Goal: Task Accomplishment & Management: Complete application form

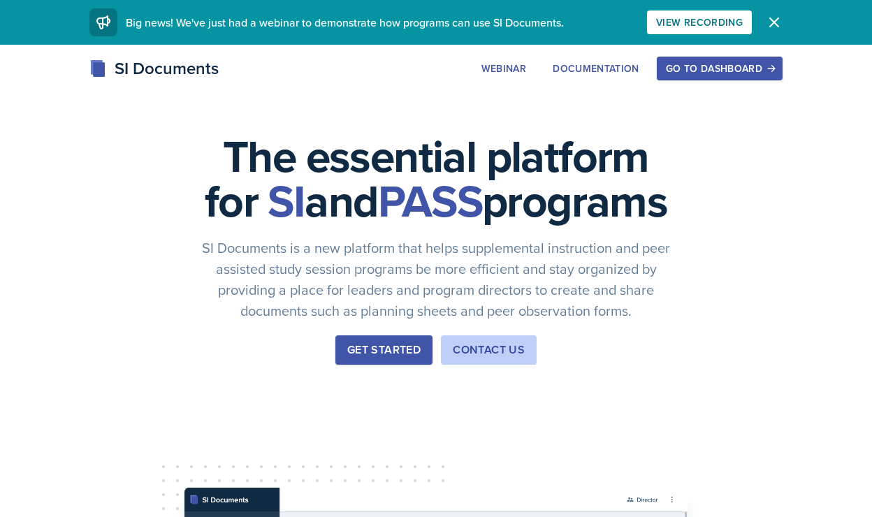
click at [361, 365] on button "Get Started" at bounding box center [384, 350] width 97 height 29
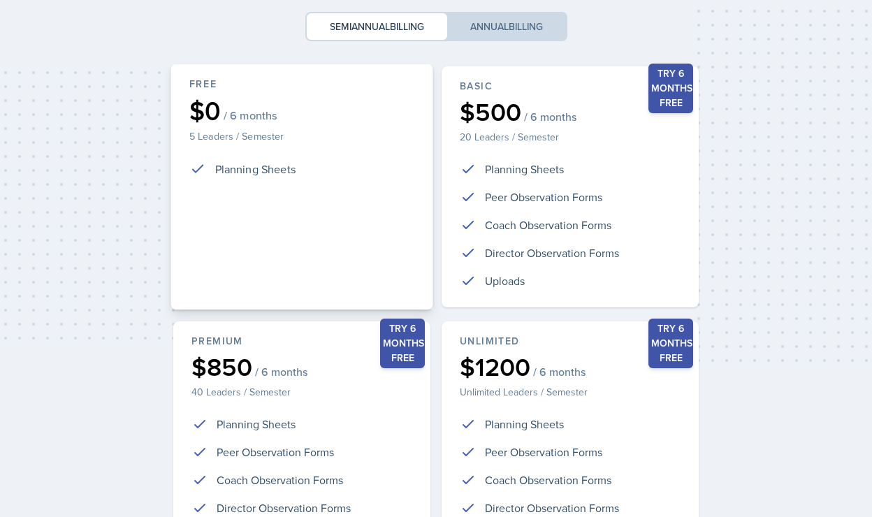
scroll to position [311, 0]
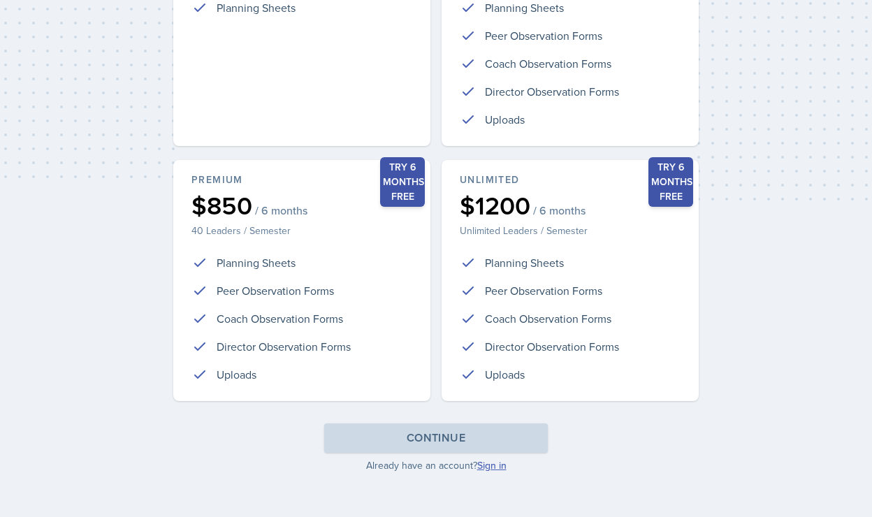
click at [487, 462] on link "Sign in" at bounding box center [491, 466] width 29 height 14
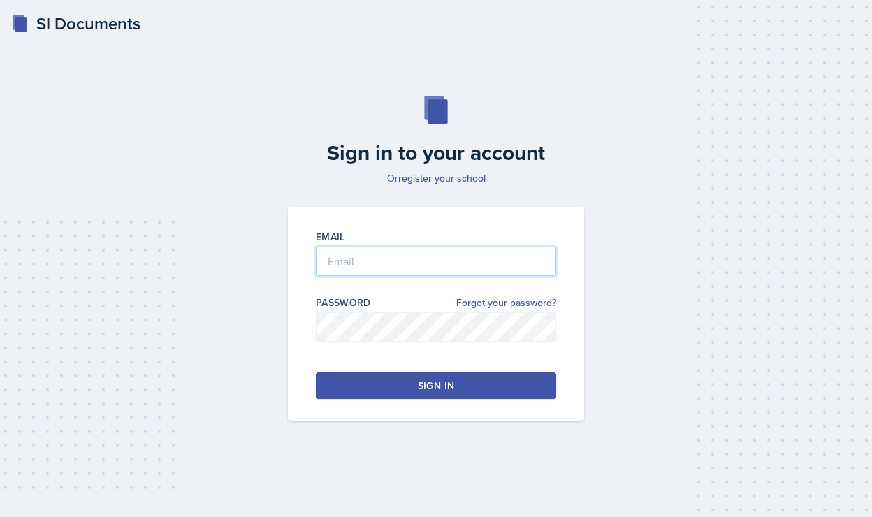
type input "[PERSON_NAME][EMAIL_ADDRESS][PERSON_NAME][DOMAIN_NAME]"
click at [377, 380] on button "Sign in" at bounding box center [436, 386] width 240 height 27
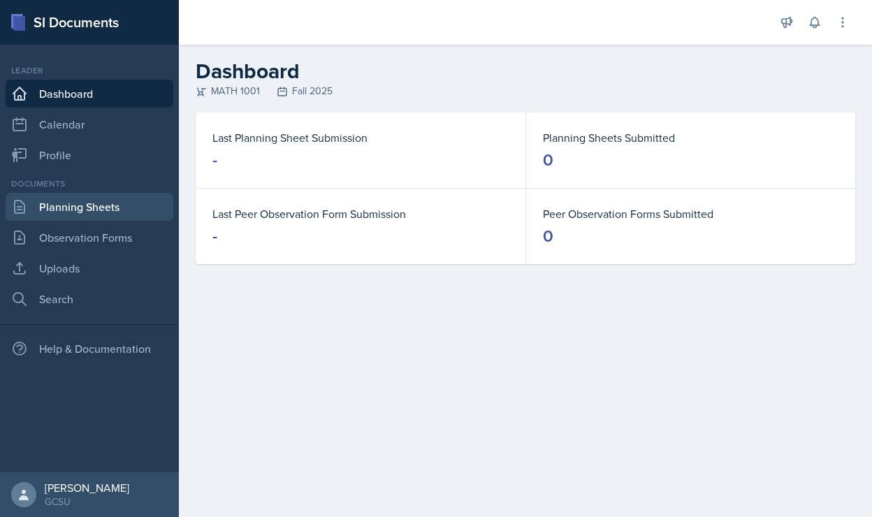
click at [78, 212] on link "Planning Sheets" at bounding box center [90, 207] width 168 height 28
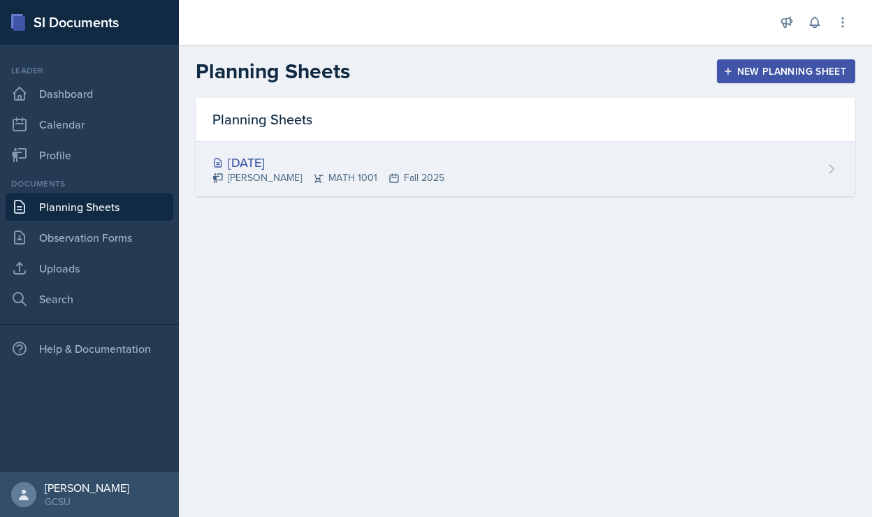
click at [287, 159] on div "[DATE]" at bounding box center [329, 162] width 232 height 19
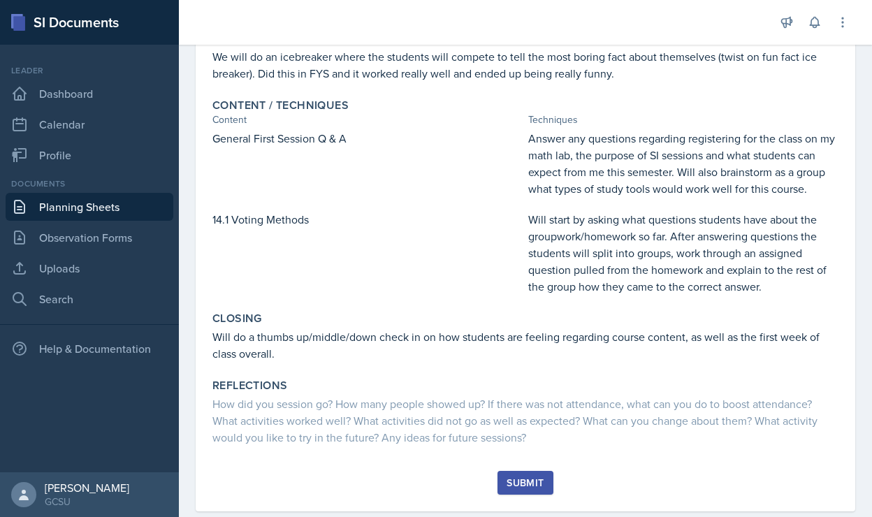
scroll to position [304, 0]
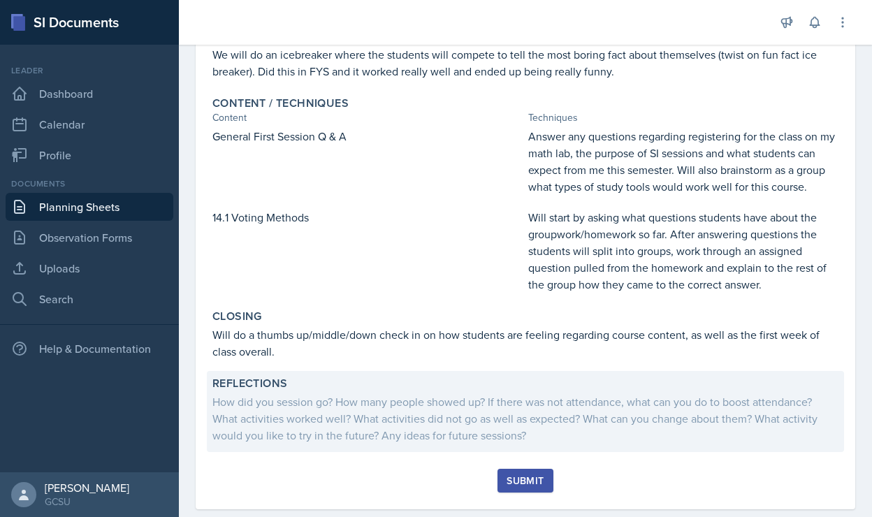
click at [246, 402] on div "How did you session go? How many people showed up? If there was not attendance,…" at bounding box center [526, 419] width 626 height 50
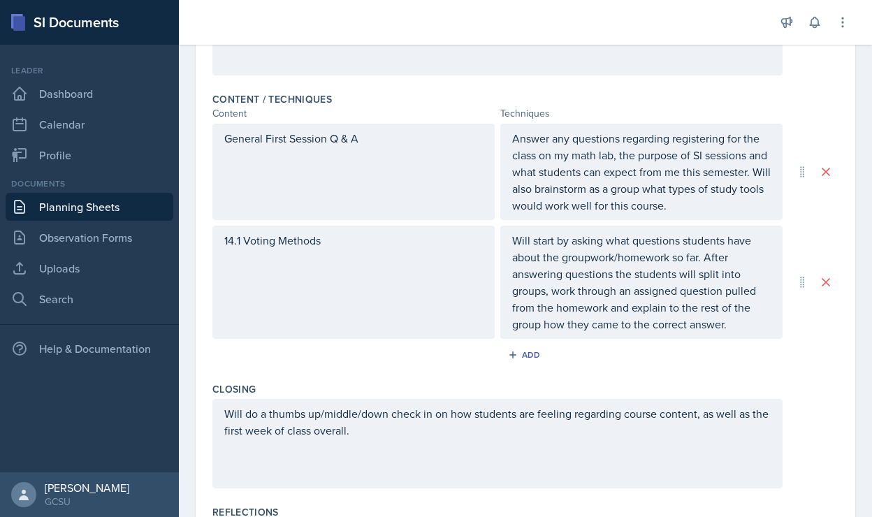
scroll to position [591, 0]
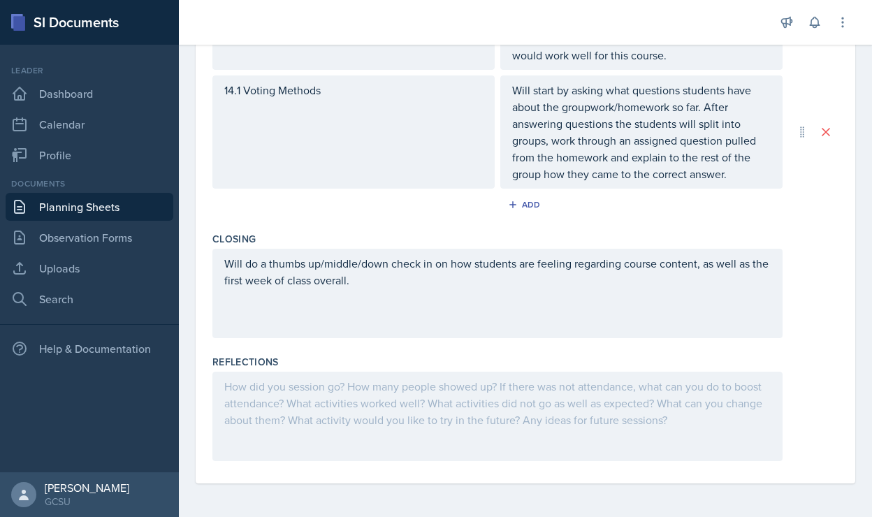
click at [231, 391] on div at bounding box center [498, 416] width 570 height 89
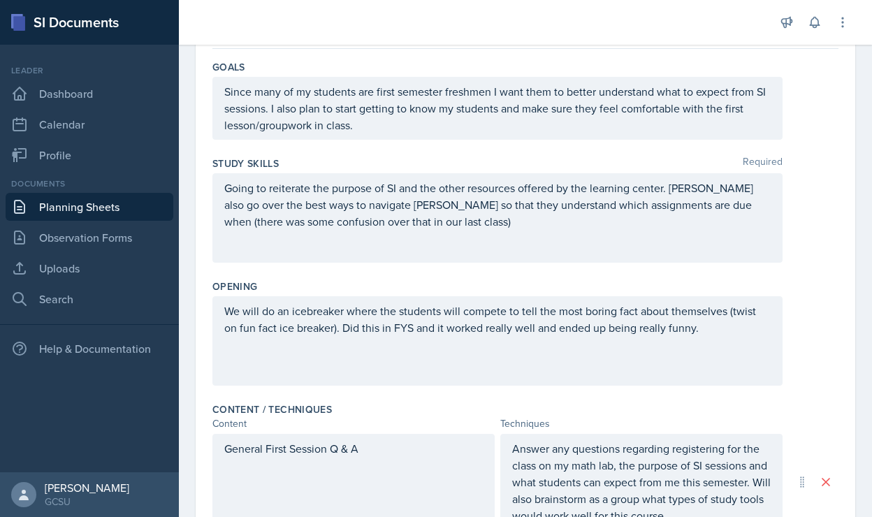
scroll to position [0, 0]
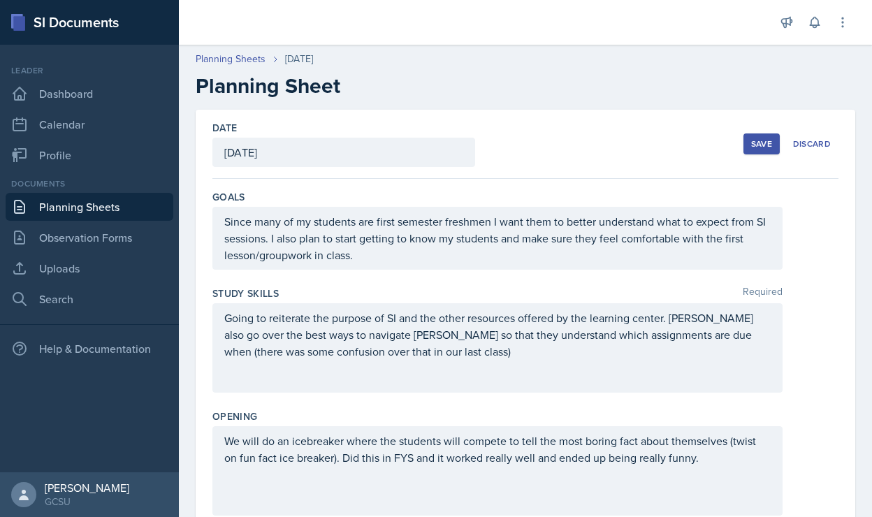
click at [754, 142] on div "Save" at bounding box center [761, 143] width 21 height 11
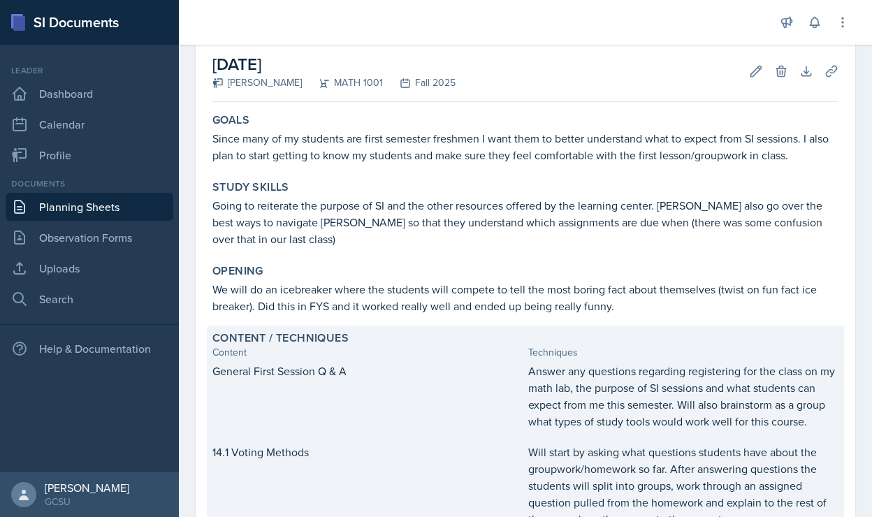
scroll to position [52, 0]
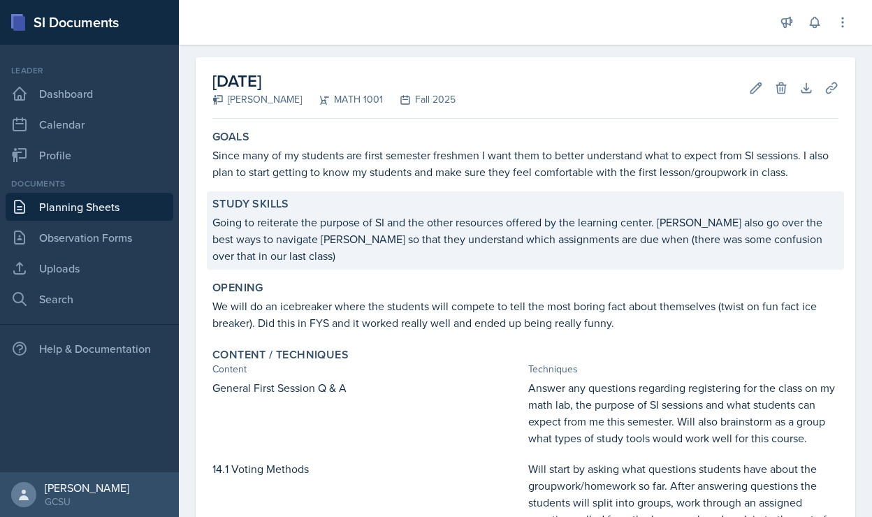
click at [565, 242] on p "Going to reiterate the purpose of SI and the other resources offered by the lea…" at bounding box center [526, 239] width 626 height 50
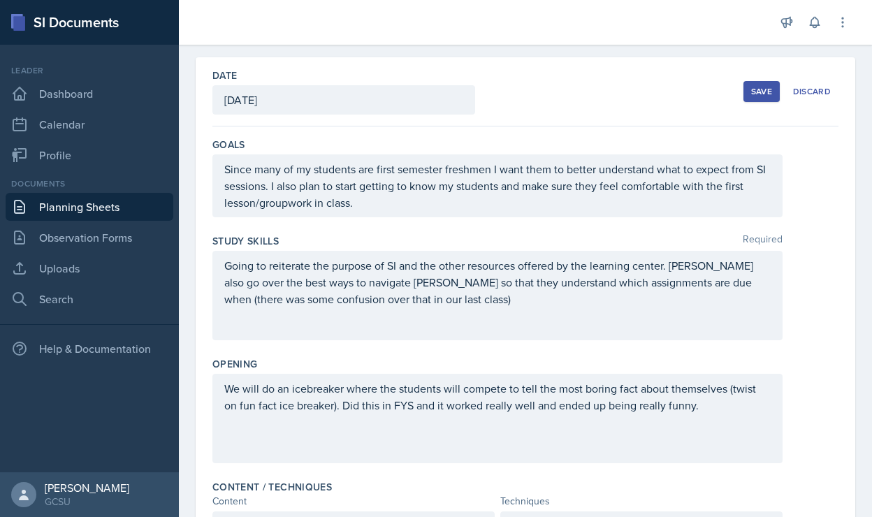
click at [481, 302] on p "Going to reiterate the purpose of SI and the other resources offered by the lea…" at bounding box center [497, 282] width 547 height 50
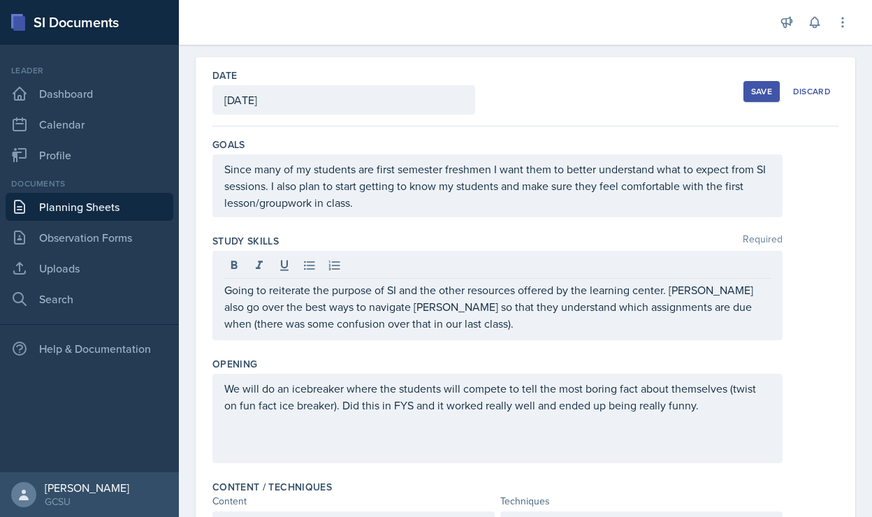
click at [403, 348] on div "Study Skills Required Going to reiterate the purpose of SI and the other resour…" at bounding box center [526, 290] width 626 height 123
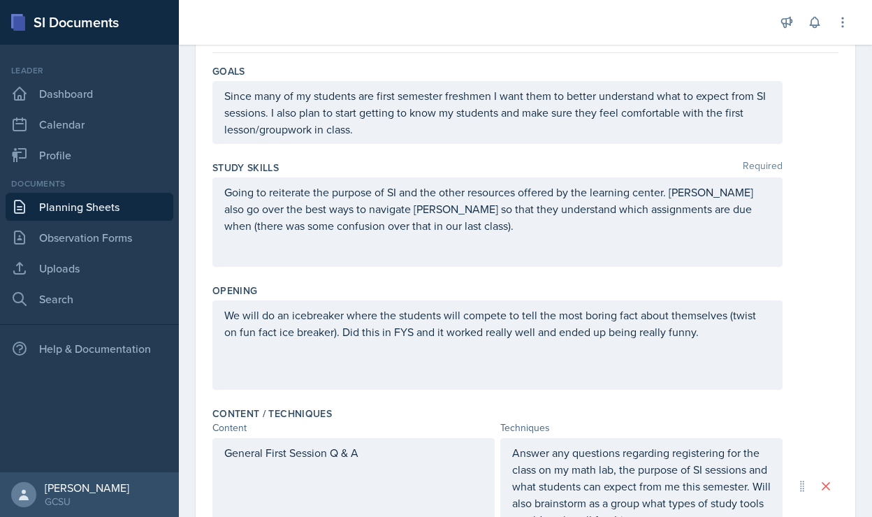
scroll to position [150, 0]
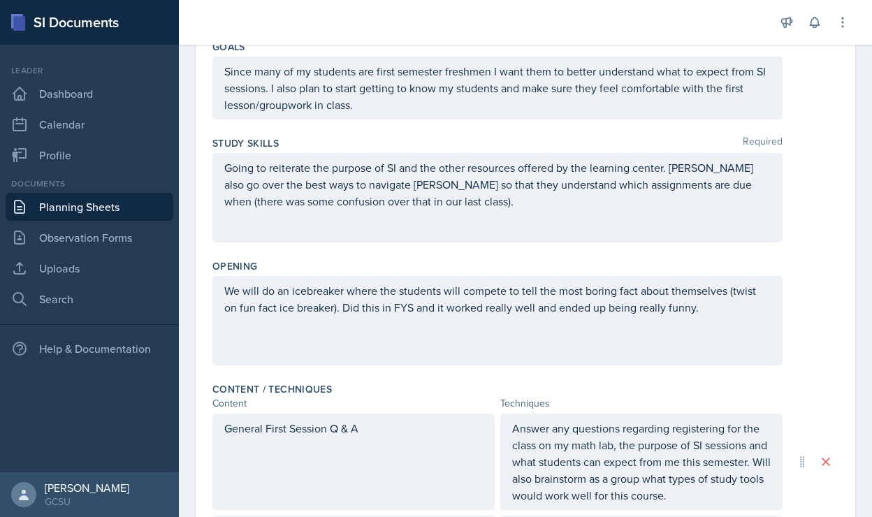
click at [400, 113] on p "Since many of my students are first semester freshmen I want them to better und…" at bounding box center [497, 88] width 547 height 50
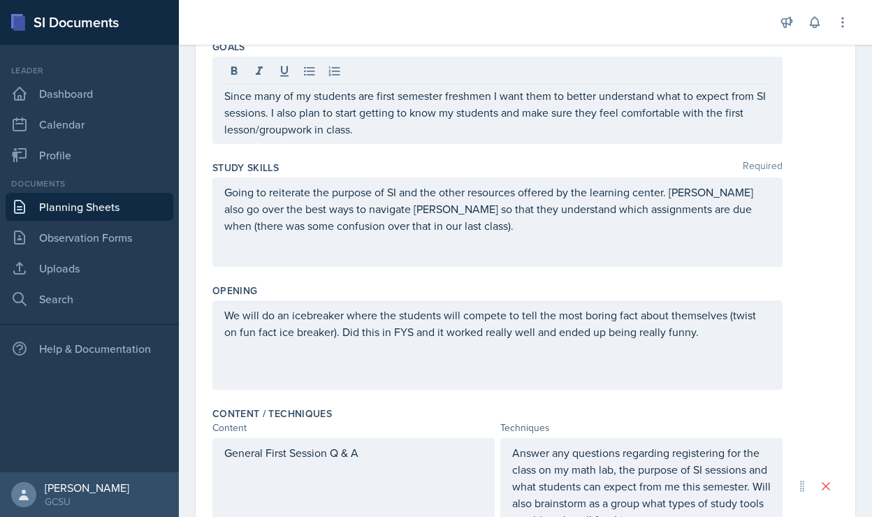
click at [380, 153] on div "Goals Since many of my students are first semester freshmen I want them to bett…" at bounding box center [526, 94] width 626 height 121
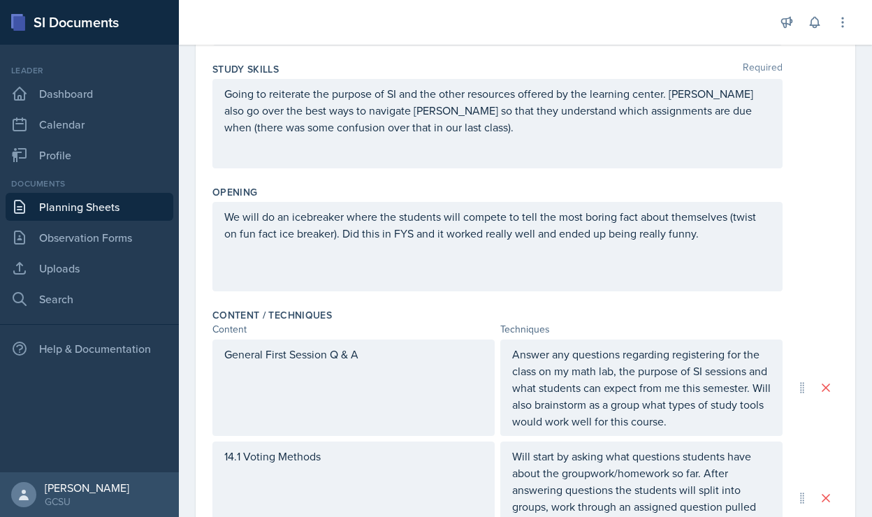
scroll to position [0, 0]
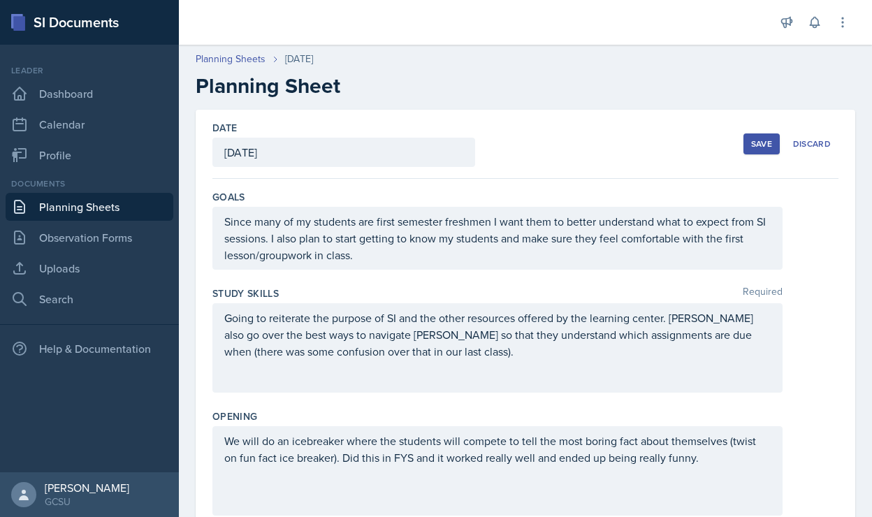
click at [763, 138] on div "Save" at bounding box center [761, 143] width 21 height 11
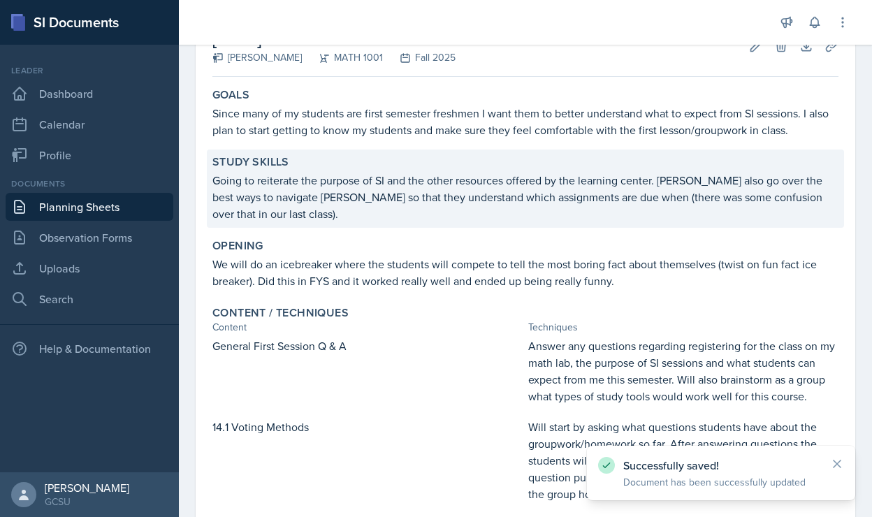
scroll to position [327, 0]
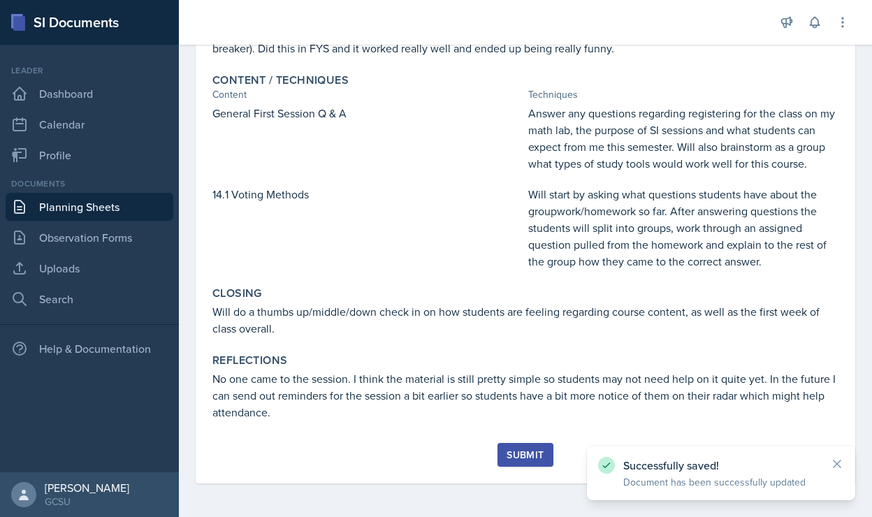
click at [531, 454] on div "Submit" at bounding box center [525, 454] width 37 height 11
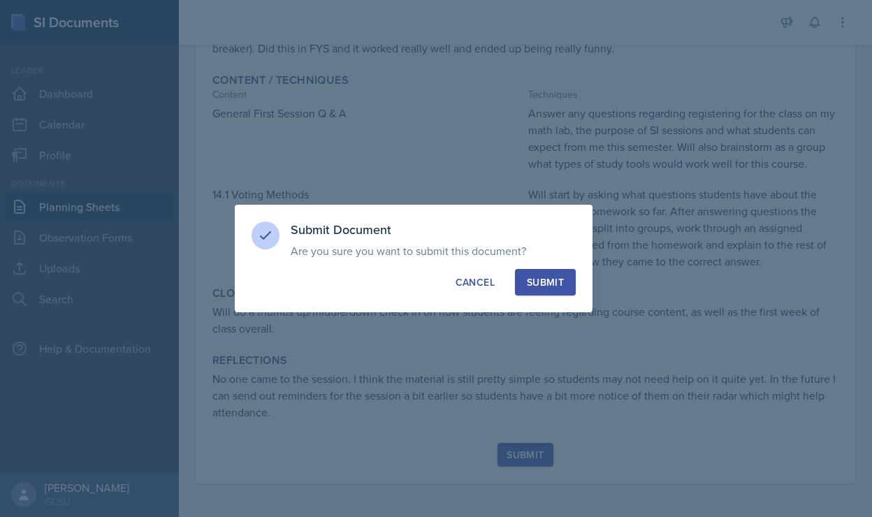
click at [548, 277] on div "Submit" at bounding box center [545, 282] width 37 height 14
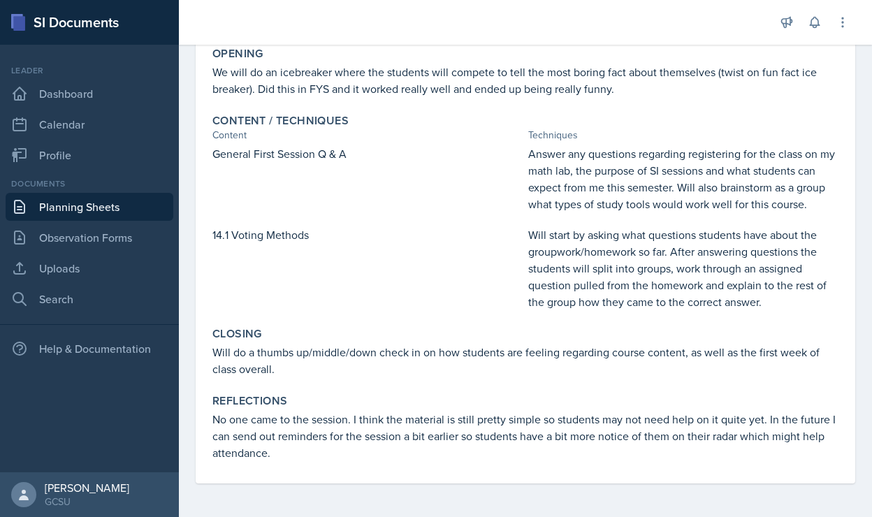
scroll to position [0, 0]
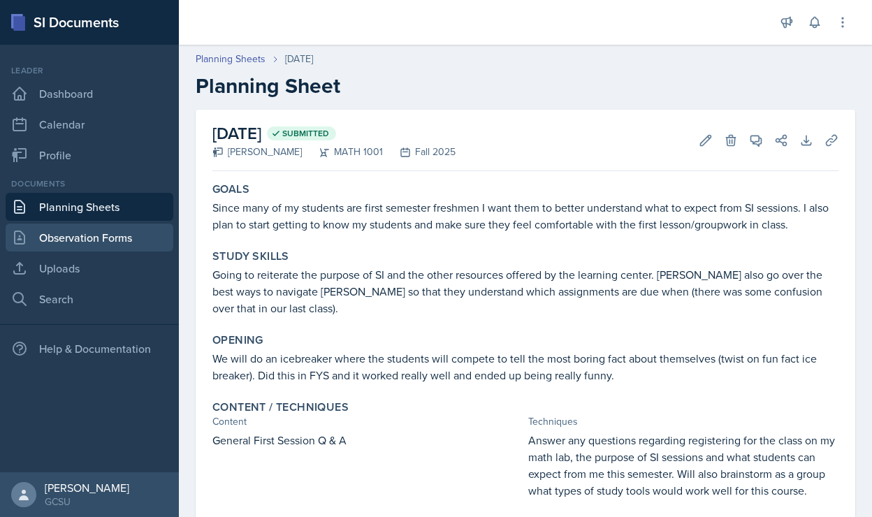
click at [76, 240] on link "Observation Forms" at bounding box center [90, 238] width 168 height 28
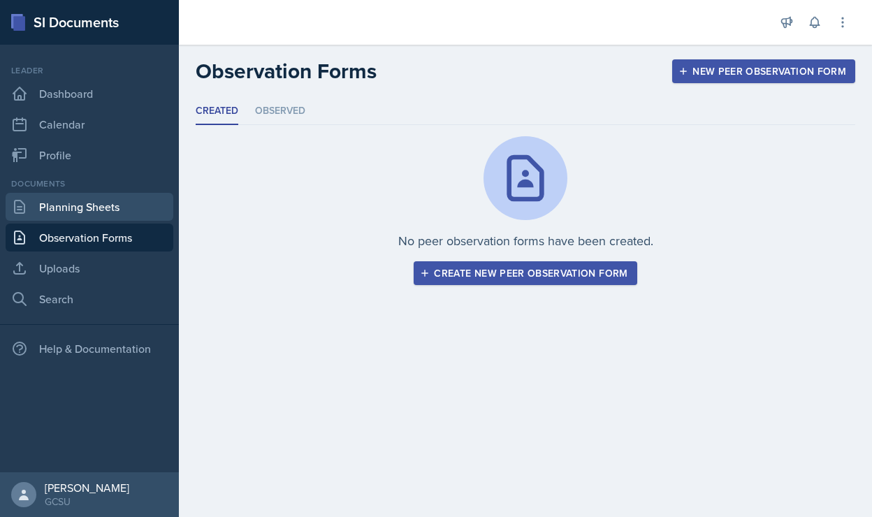
click at [78, 198] on link "Planning Sheets" at bounding box center [90, 207] width 168 height 28
